Goal: Information Seeking & Learning: Learn about a topic

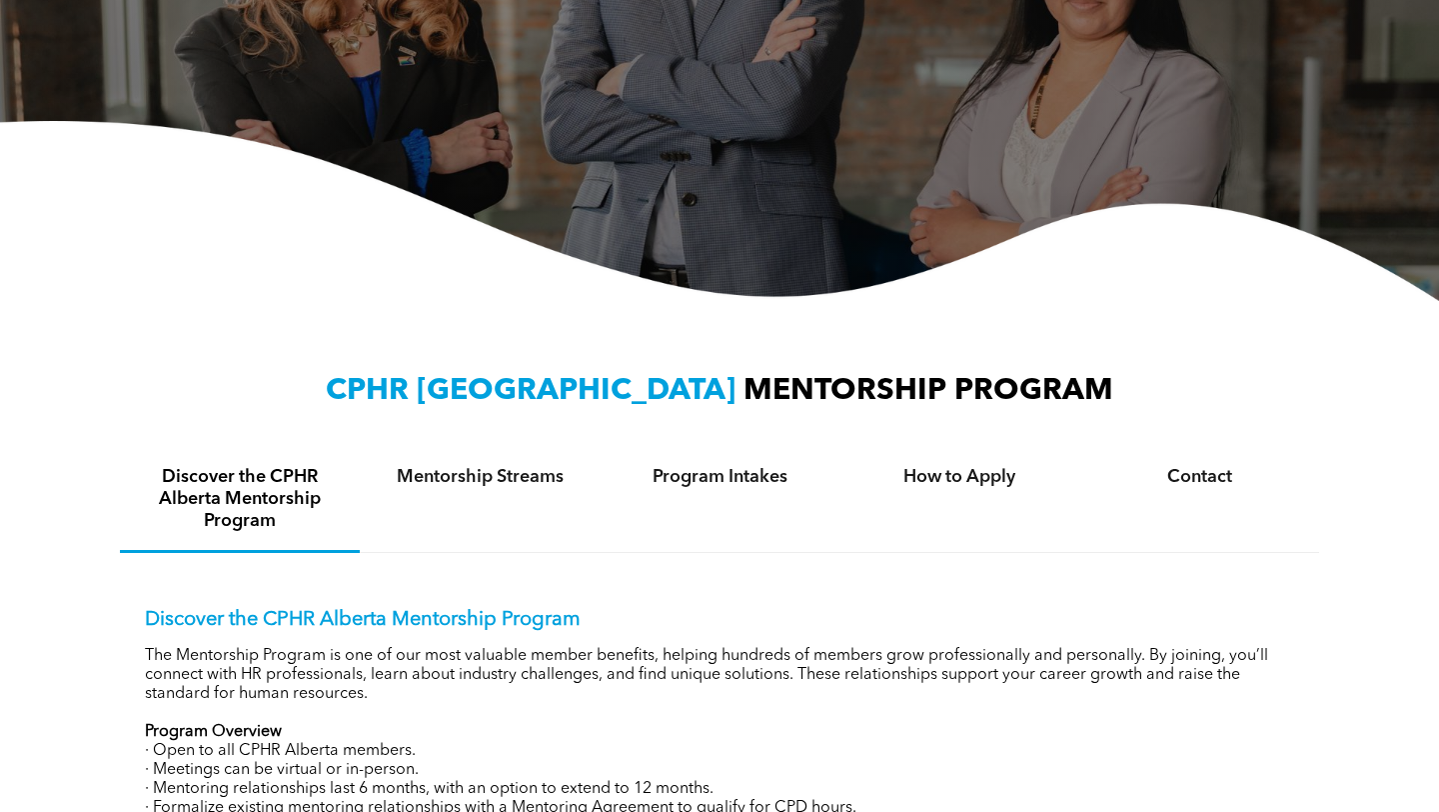
scroll to position [8, 0]
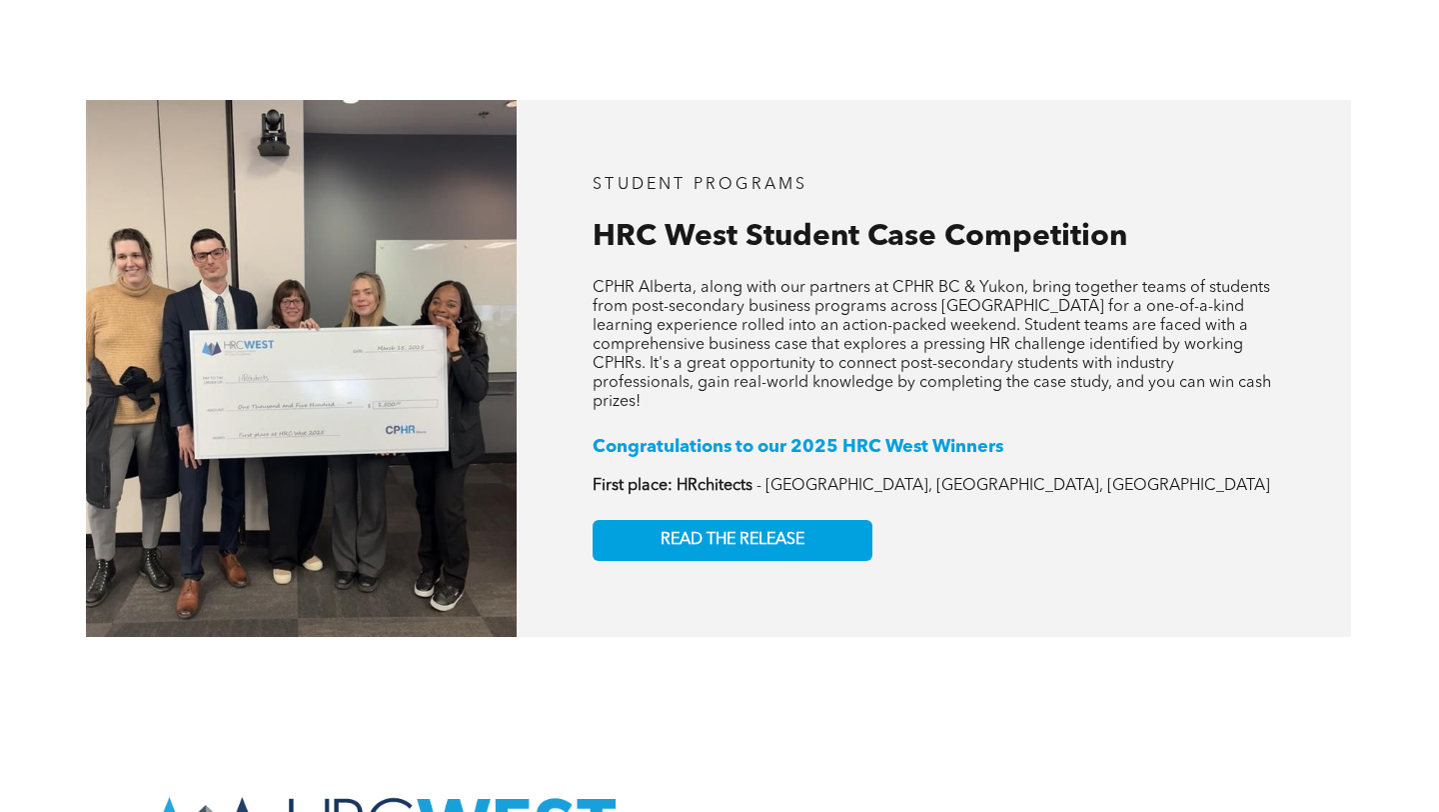
scroll to position [2973, 0]
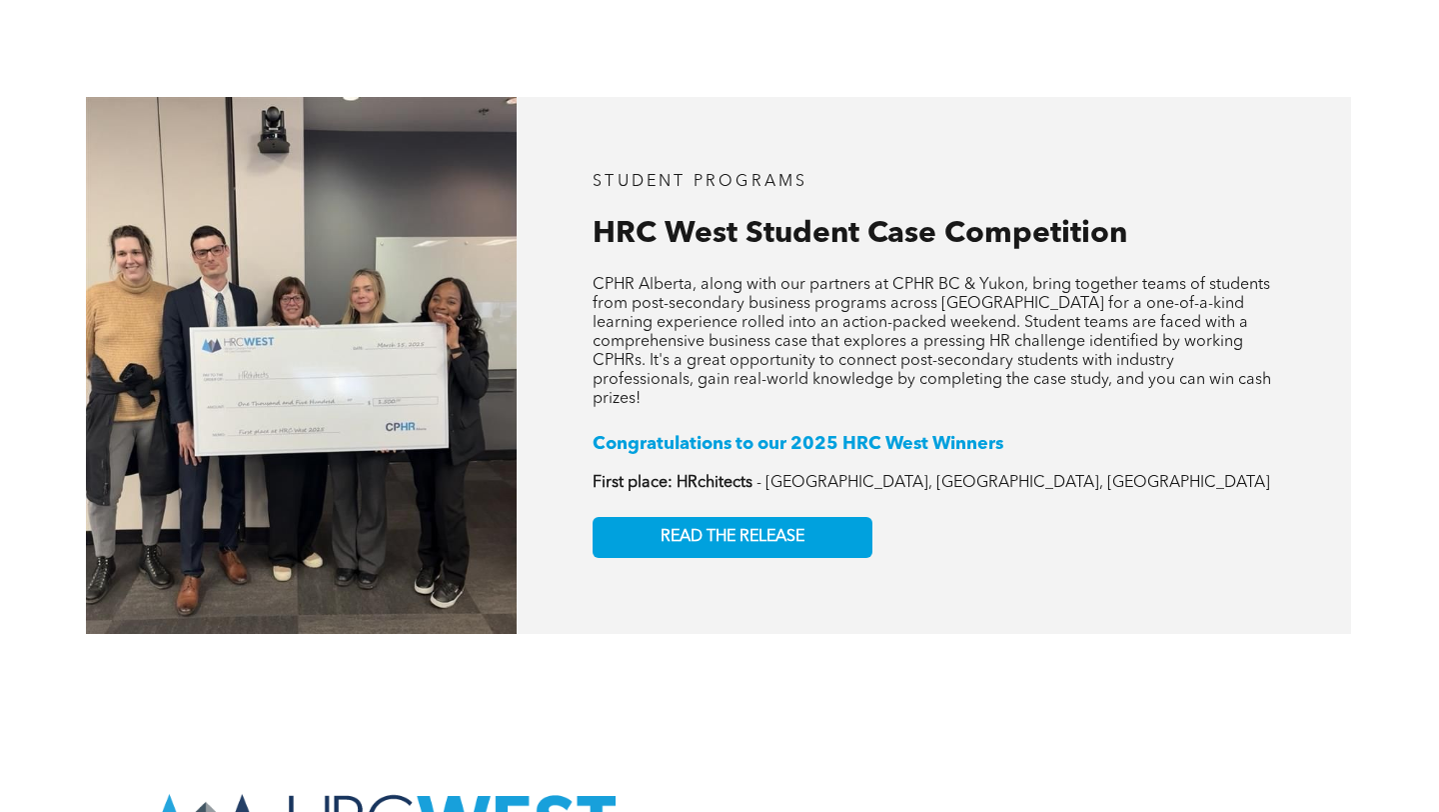
click at [851, 494] on div "STUDENT PROGRAMS HRC West Student Case Competition CPHR Alberta, along with our…" at bounding box center [934, 365] width 835 height 537
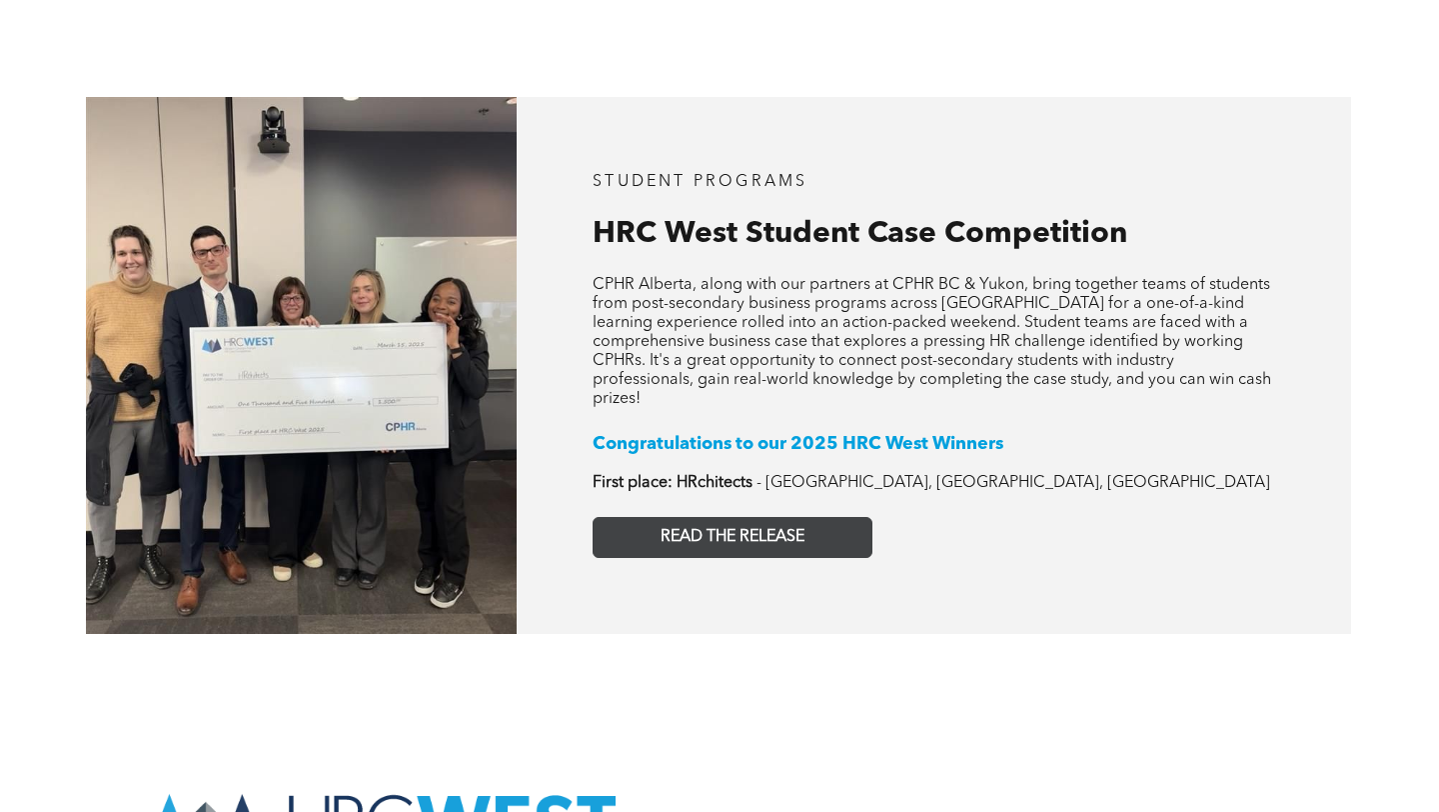
click at [835, 517] on link "READ THE RELEASE" at bounding box center [733, 537] width 280 height 41
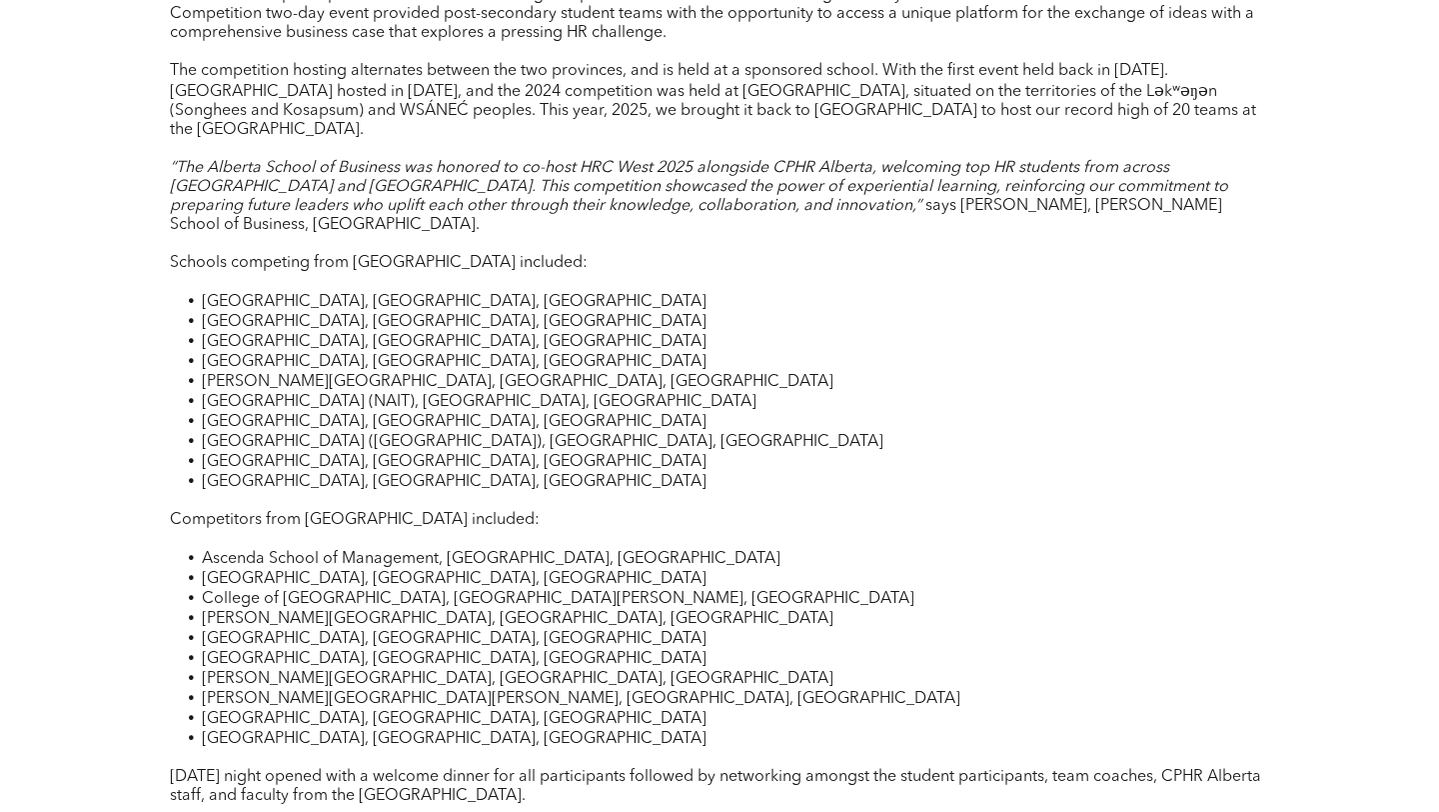
scroll to position [960, 0]
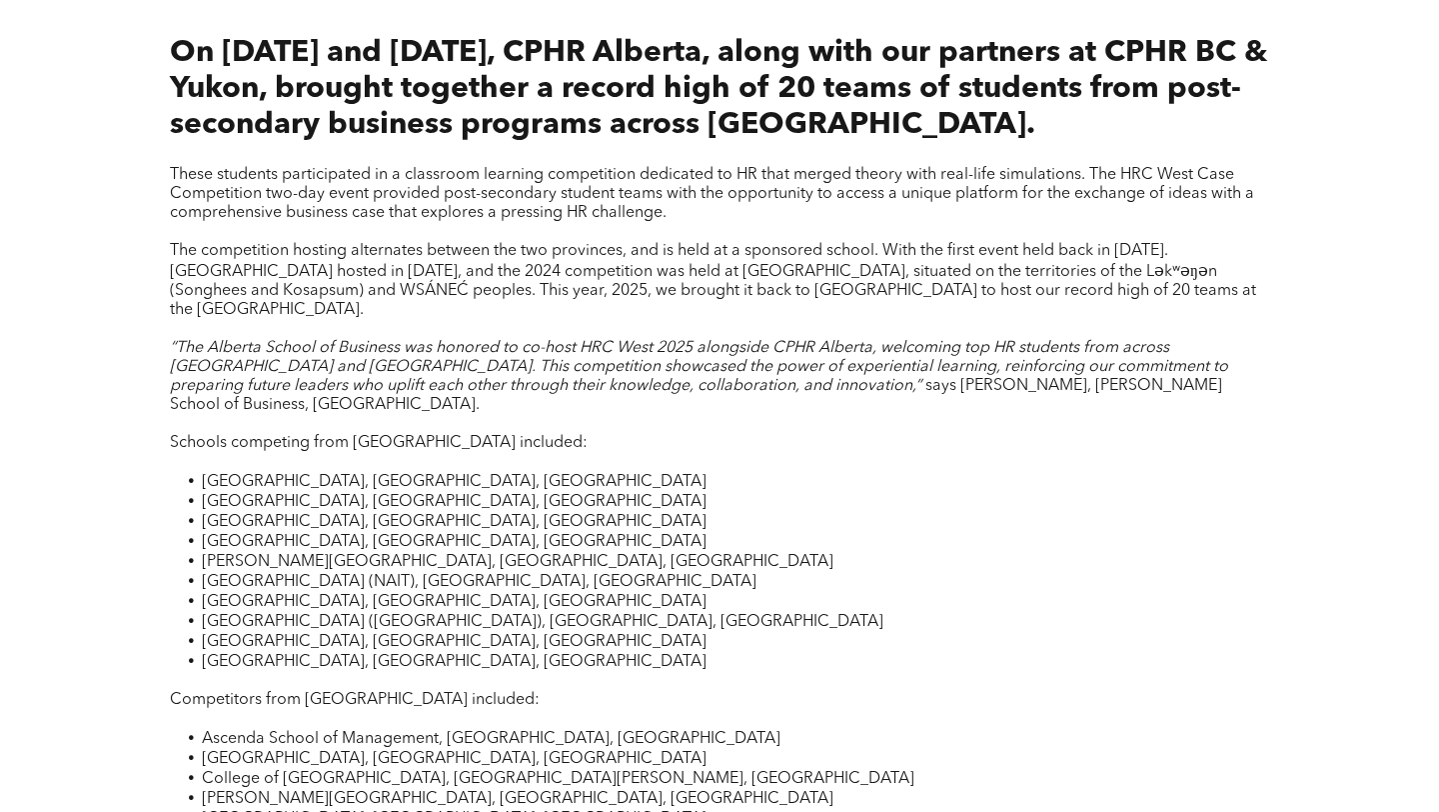
click at [899, 193] on span "These students participated in a classroom learning competition dedicated to HR…" at bounding box center [712, 194] width 1084 height 54
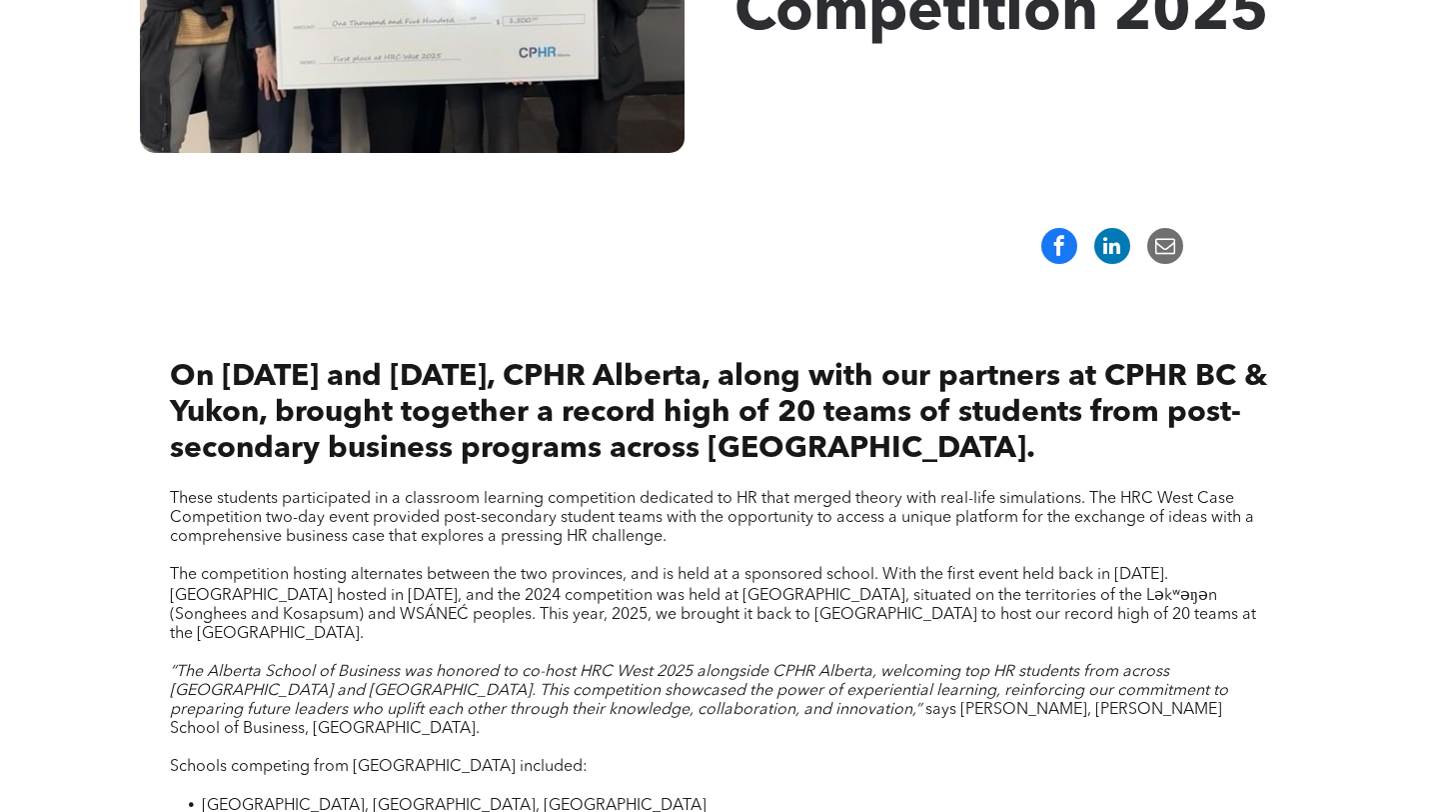
scroll to position [633, 0]
